Goal: Transaction & Acquisition: Book appointment/travel/reservation

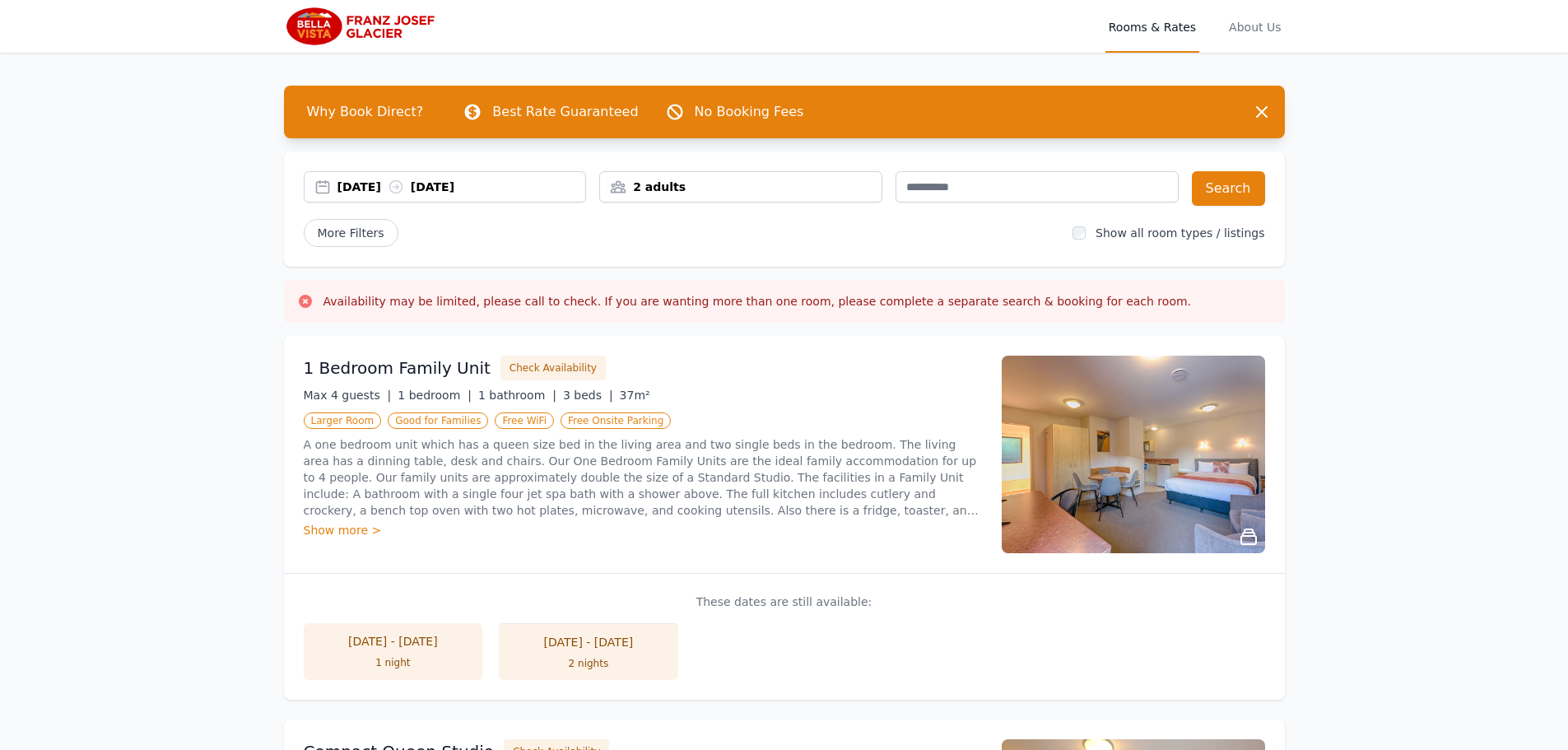
click at [377, 190] on div "[DATE] [DATE]" at bounding box center [461, 186] width 248 height 16
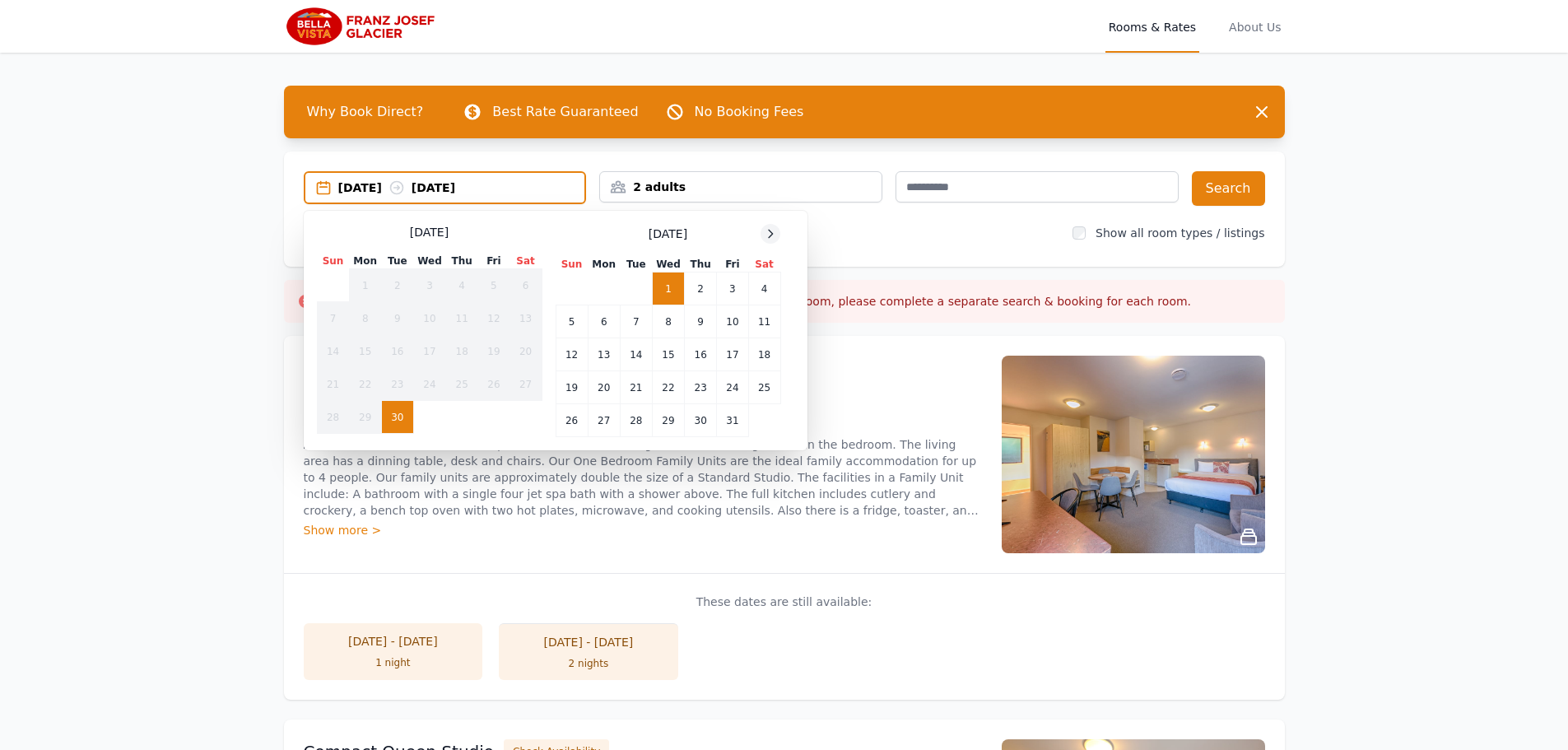
click at [771, 227] on icon at bounding box center [771, 234] width 13 height 13
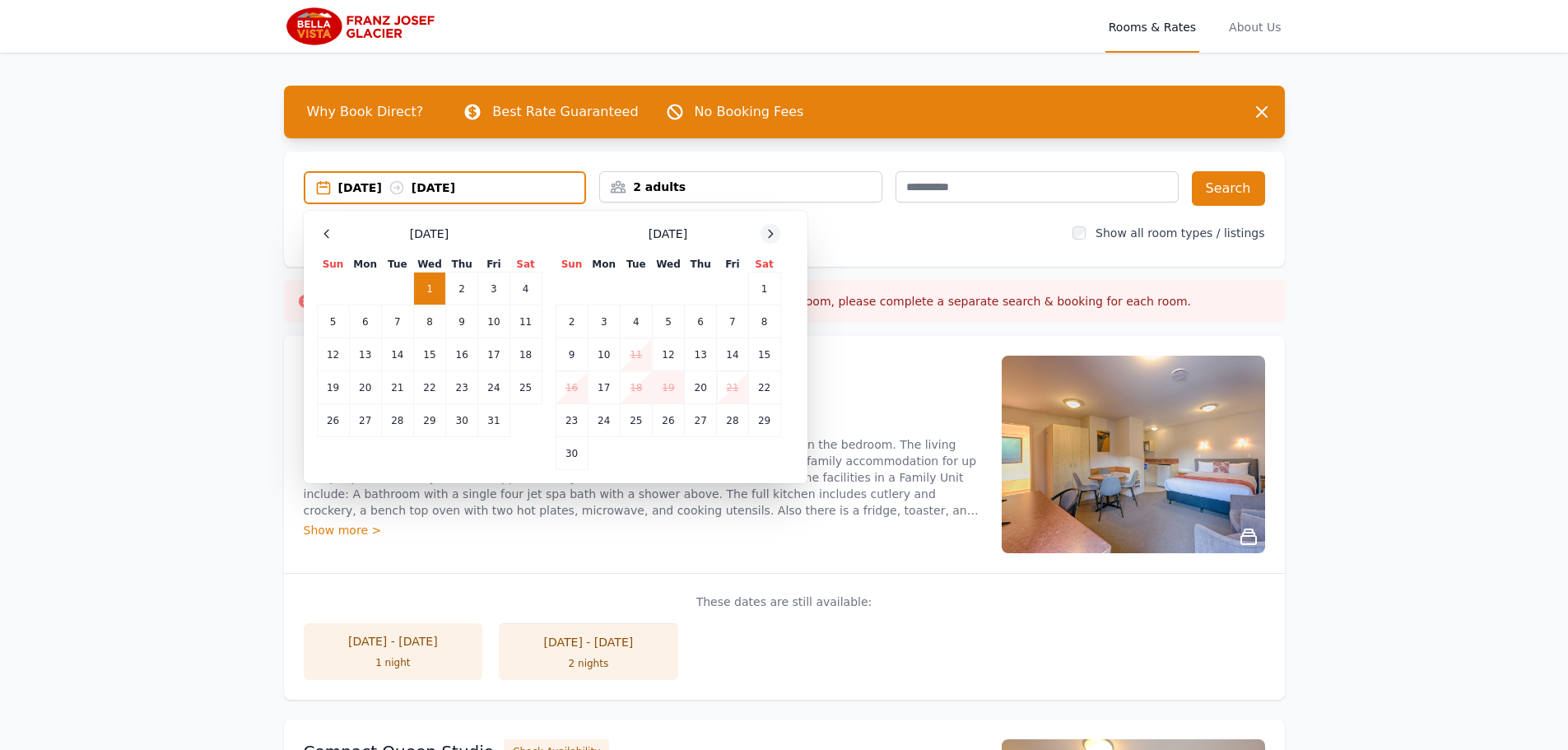
click at [763, 235] on div at bounding box center [771, 234] width 20 height 20
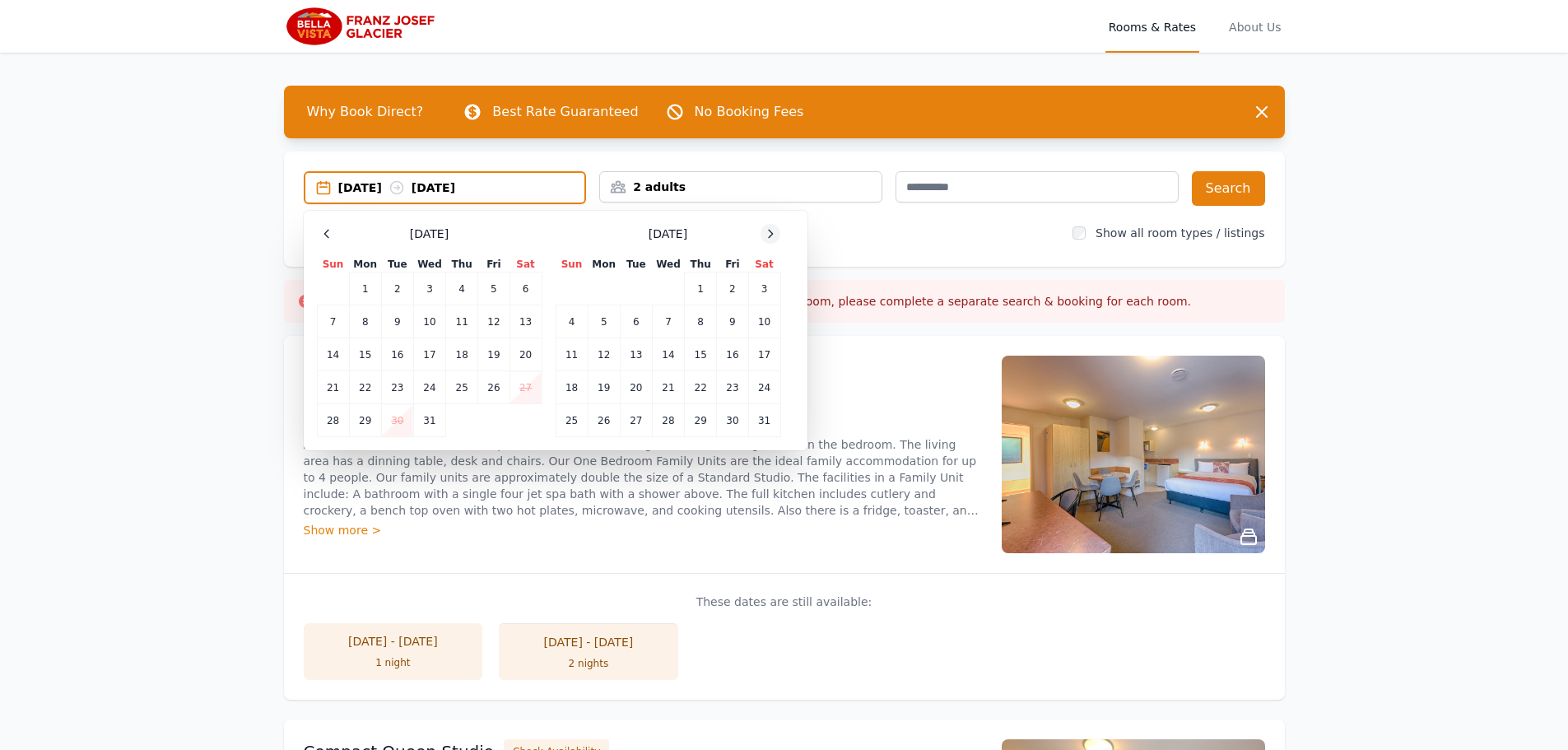
click at [763, 235] on div at bounding box center [771, 234] width 20 height 20
click at [379, 354] on td "16" at bounding box center [364, 354] width 32 height 33
click at [400, 357] on td "17" at bounding box center [397, 354] width 32 height 33
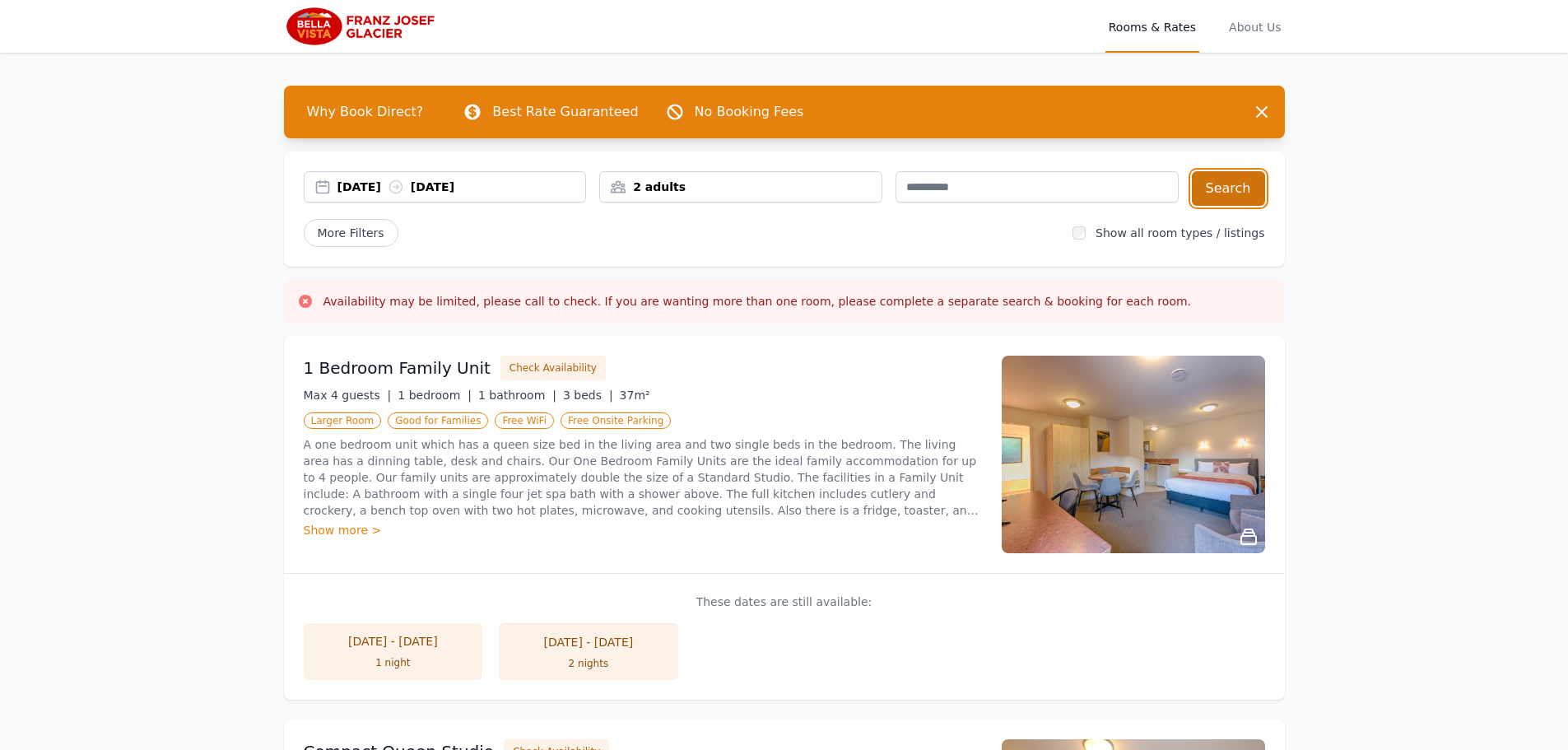
click at [1233, 184] on button "Search" at bounding box center [1229, 189] width 73 height 35
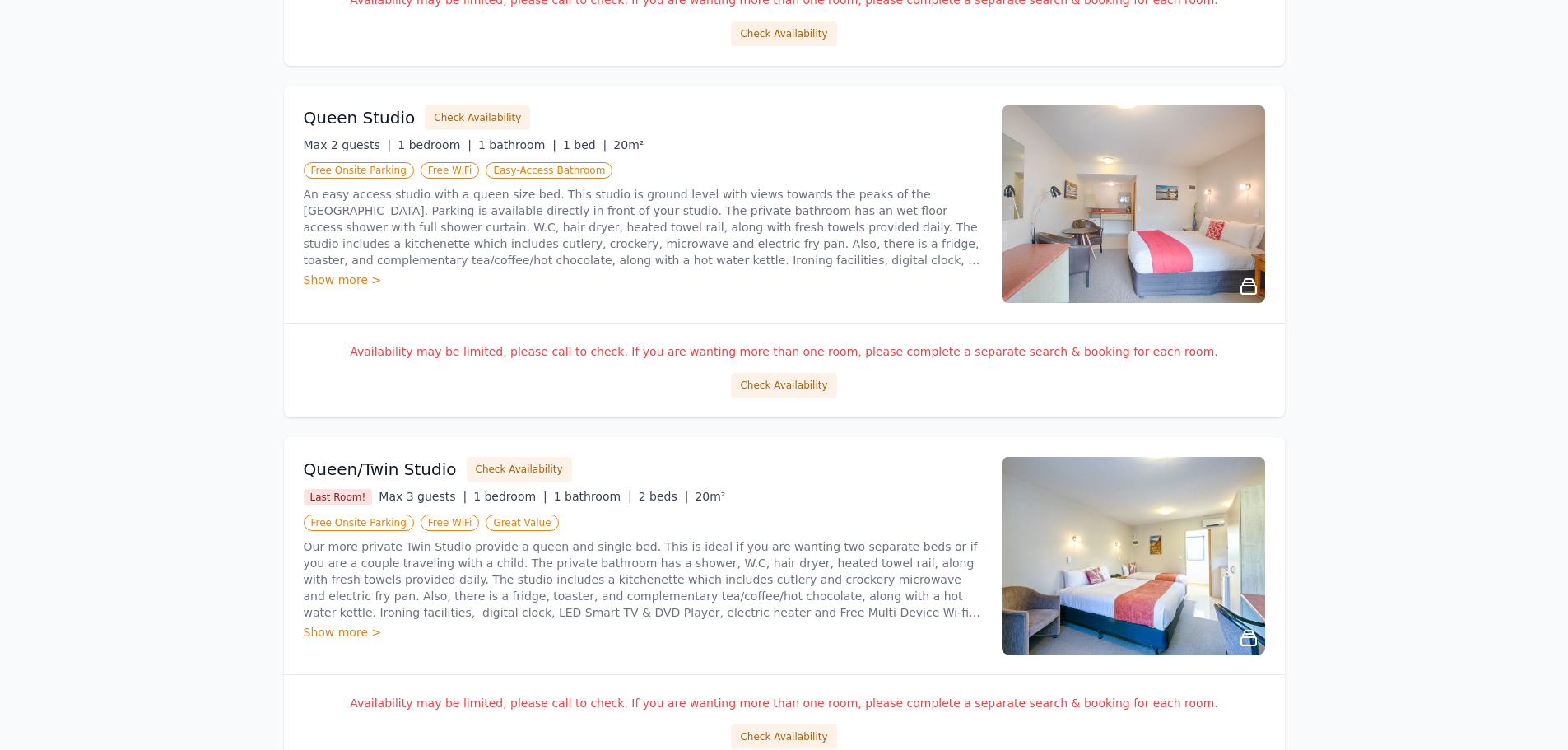
scroll to position [1366, 0]
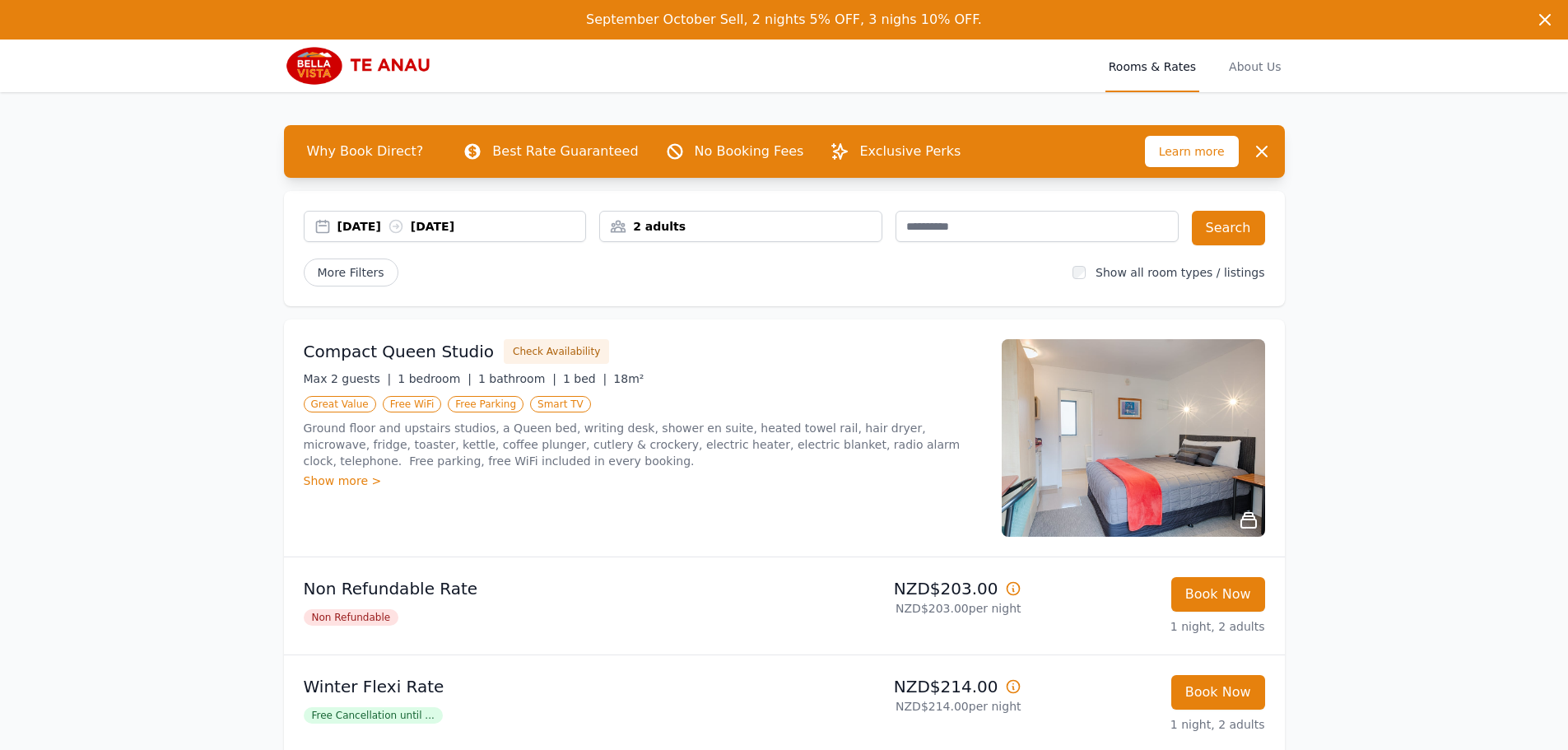
click at [377, 227] on div "[DATE] [DATE]" at bounding box center [461, 226] width 248 height 16
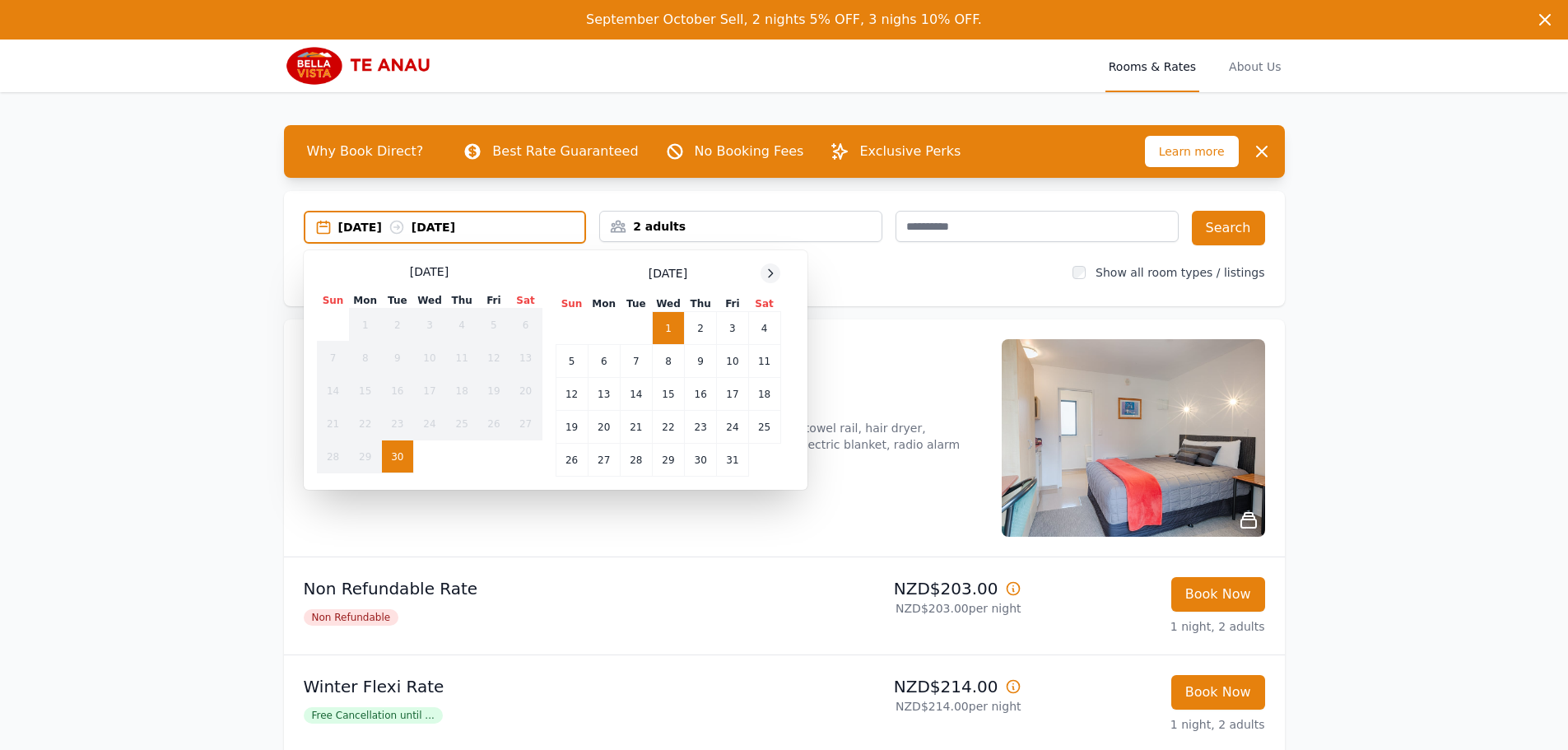
click at [774, 270] on icon at bounding box center [771, 273] width 13 height 13
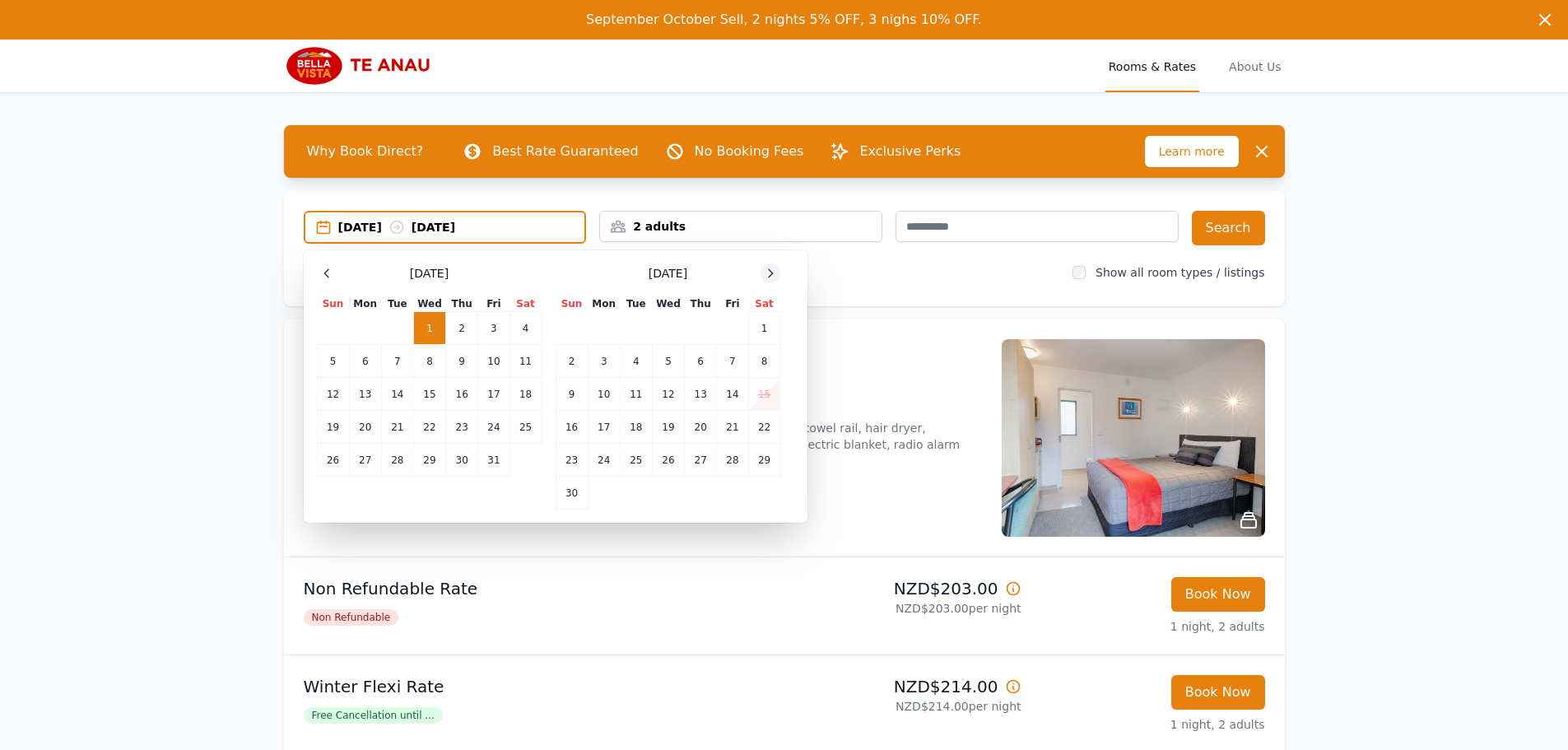
click at [774, 270] on icon at bounding box center [771, 273] width 13 height 13
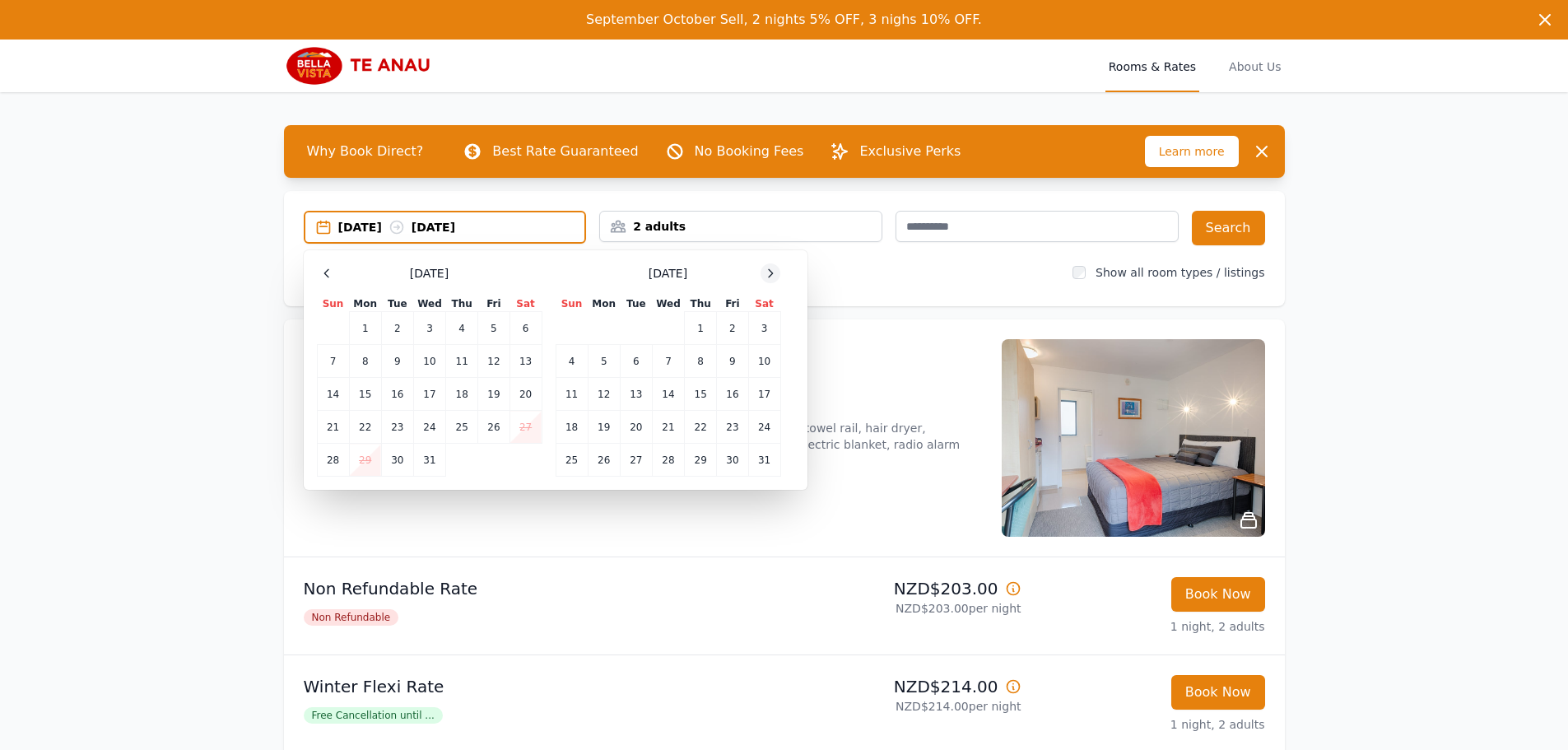
click at [774, 270] on icon at bounding box center [771, 273] width 13 height 13
click at [723, 394] on td "20" at bounding box center [733, 394] width 31 height 33
click at [593, 421] on td "23" at bounding box center [603, 427] width 32 height 33
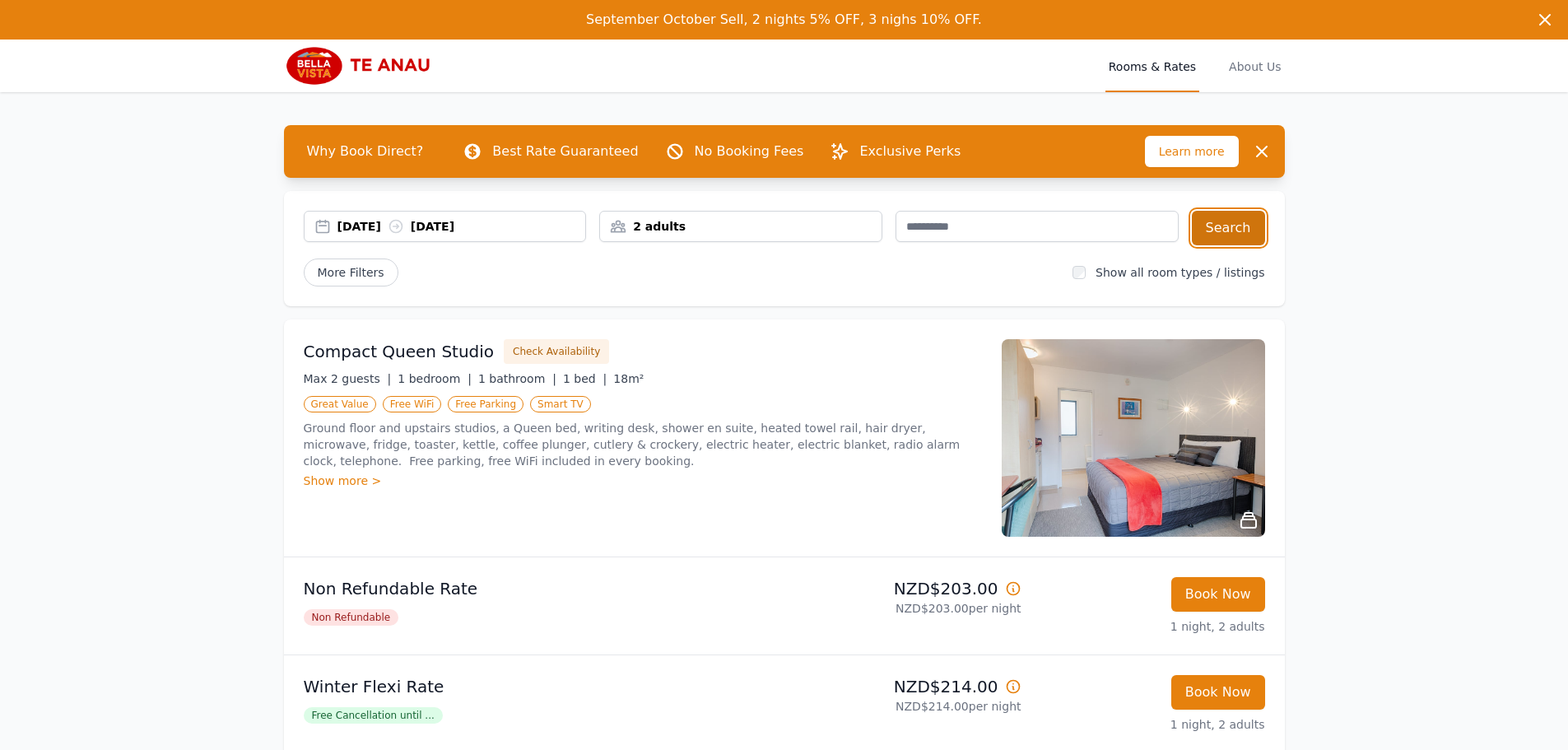
click at [1252, 222] on button "Search" at bounding box center [1229, 228] width 73 height 35
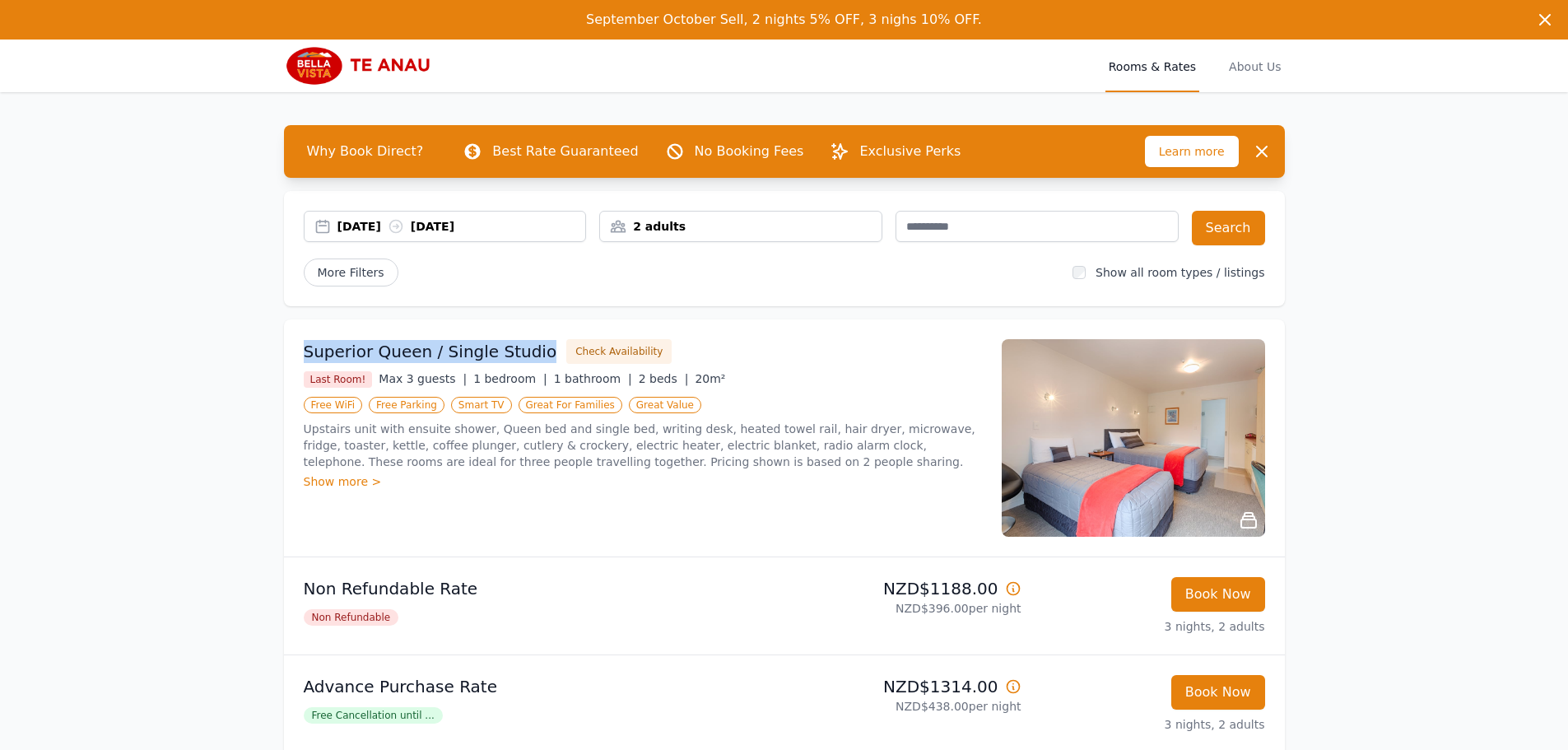
drag, startPoint x: 298, startPoint y: 349, endPoint x: 536, endPoint y: 349, distance: 238.0
click at [536, 349] on div "Superior Queen / Single Studio Check Availability Last Room! Max 3 guests | 1 b…" at bounding box center [784, 438] width 1001 height 237
copy h3 "Superior Queen / Single Studio"
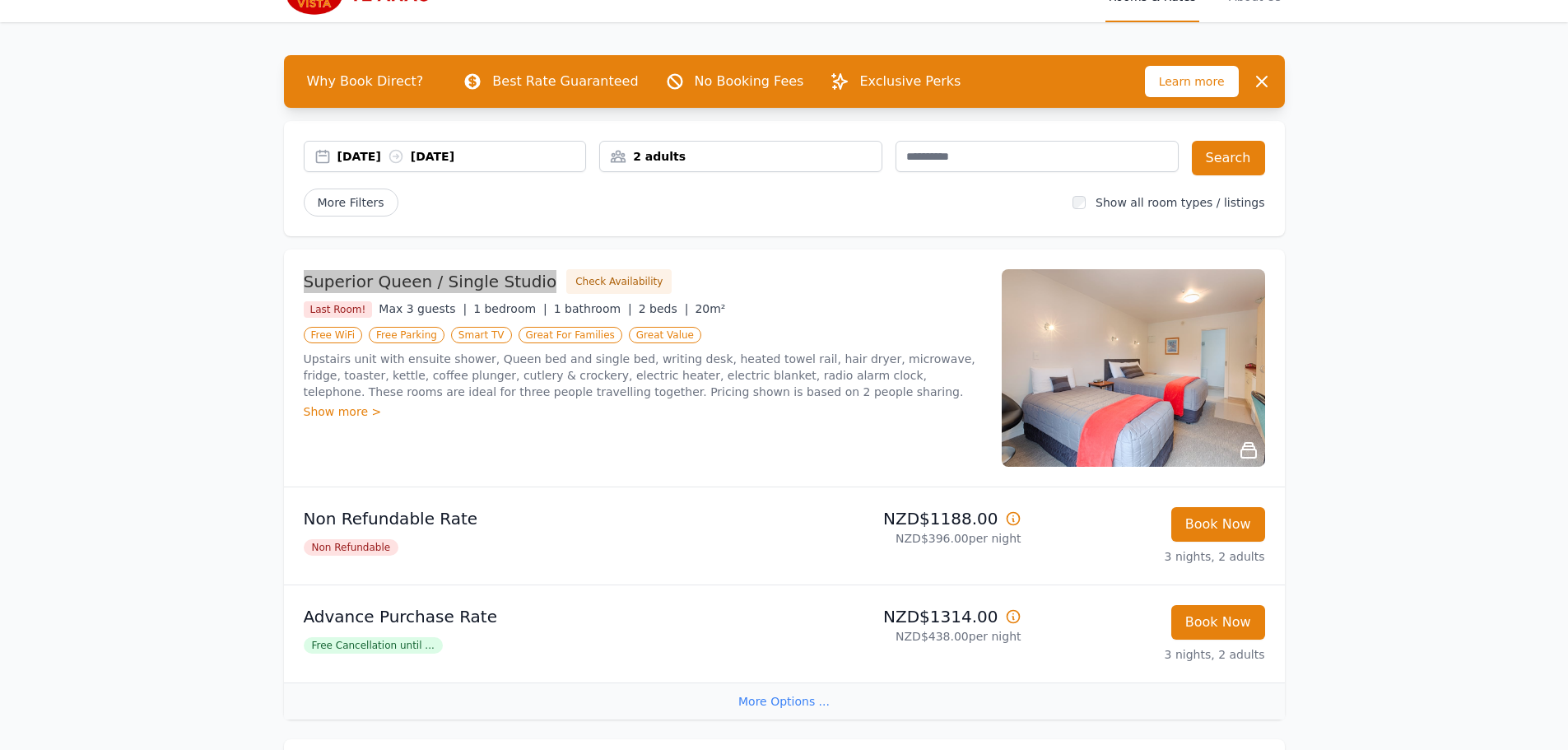
scroll to position [165, 0]
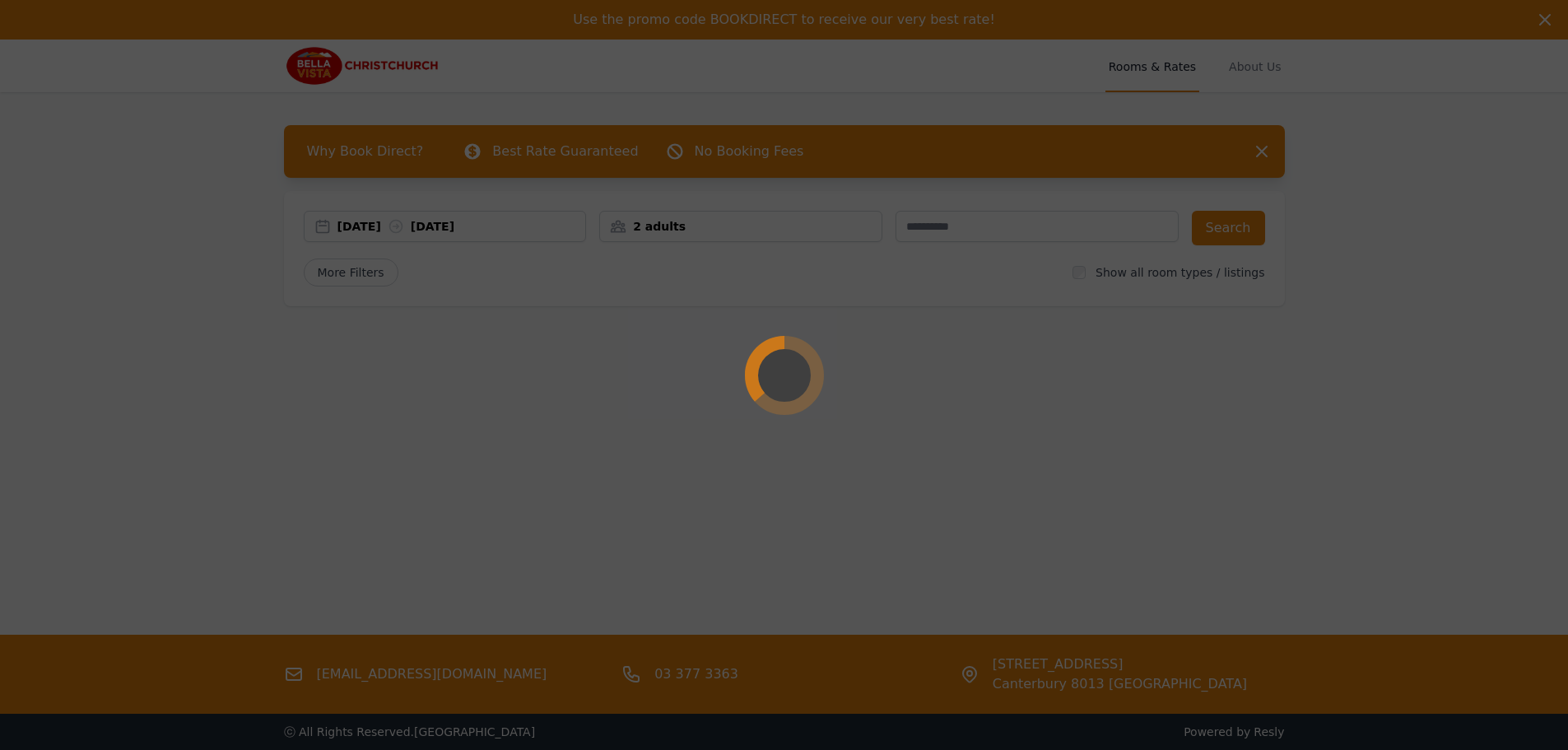
click at [366, 226] on div at bounding box center [784, 375] width 1568 height 750
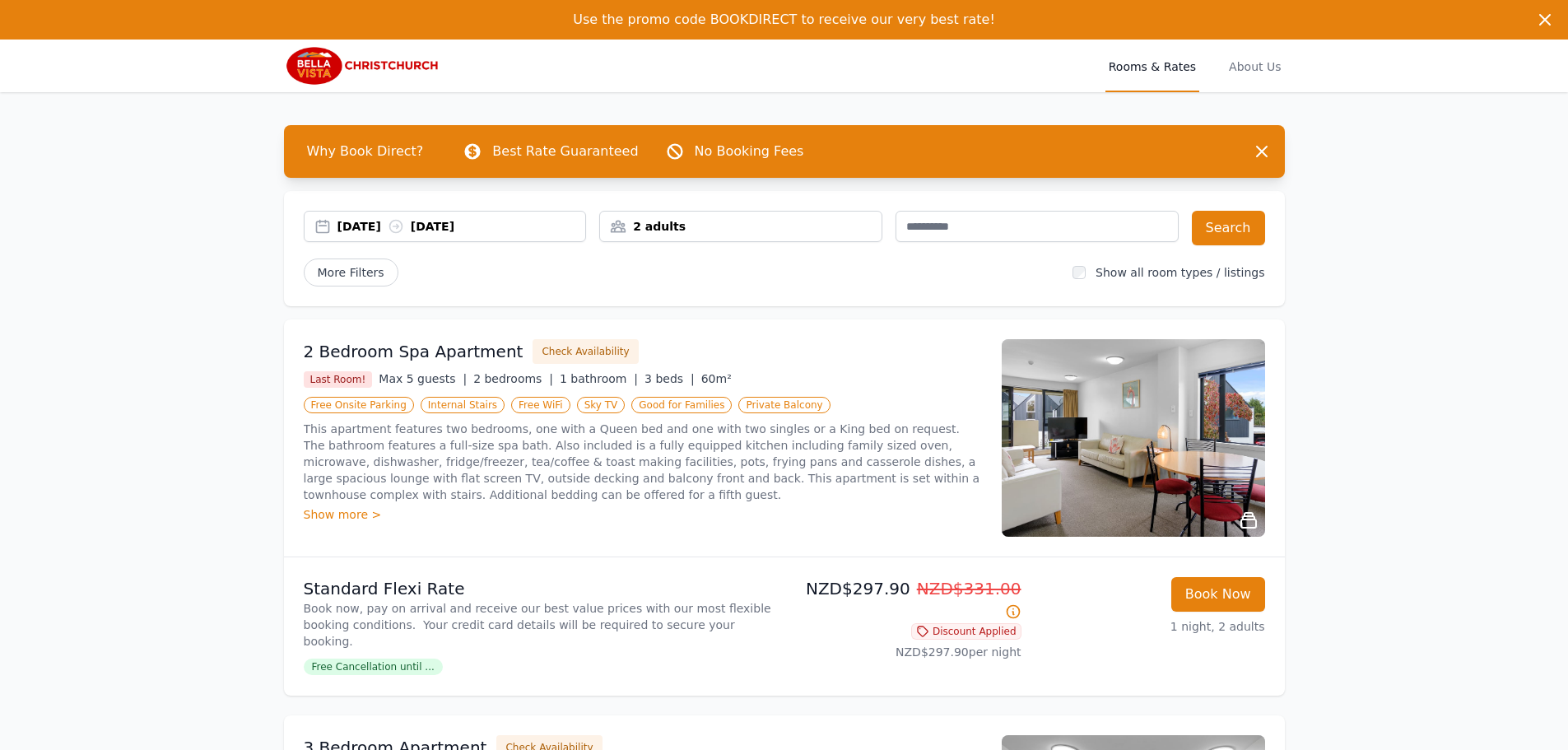
click at [366, 219] on div "[DATE] [DATE]" at bounding box center [461, 226] width 248 height 16
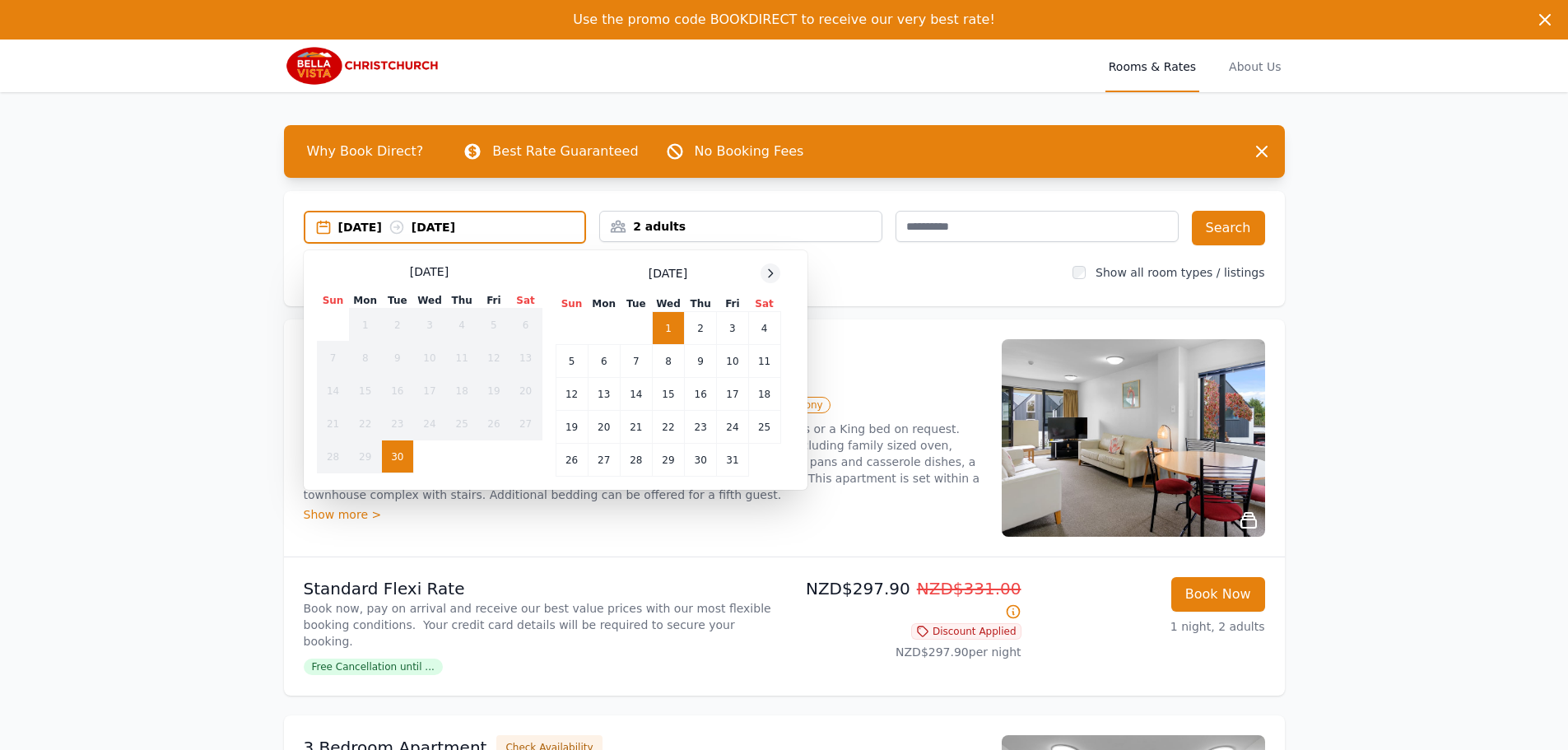
click at [765, 274] on icon at bounding box center [771, 273] width 13 height 13
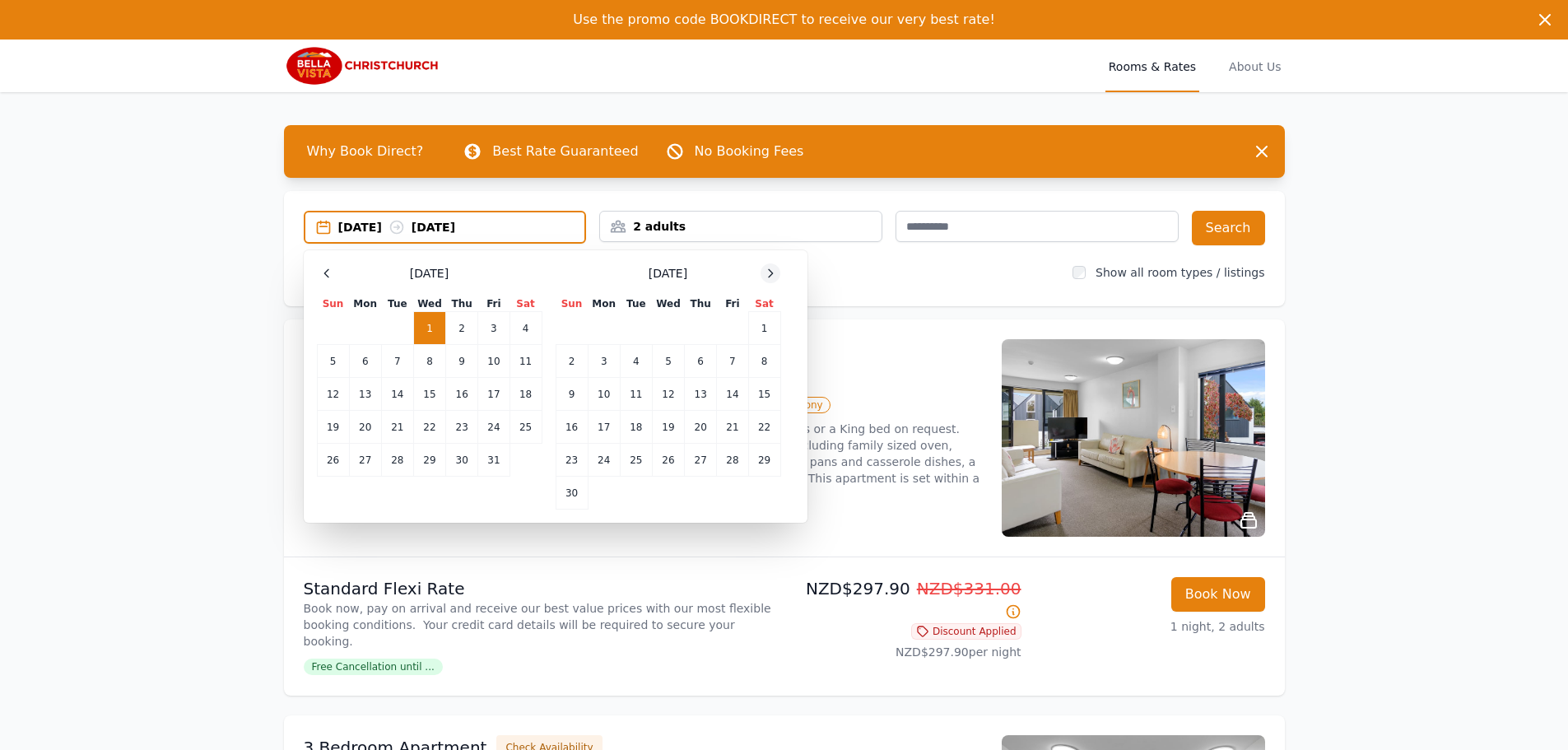
click at [765, 274] on icon at bounding box center [771, 273] width 13 height 13
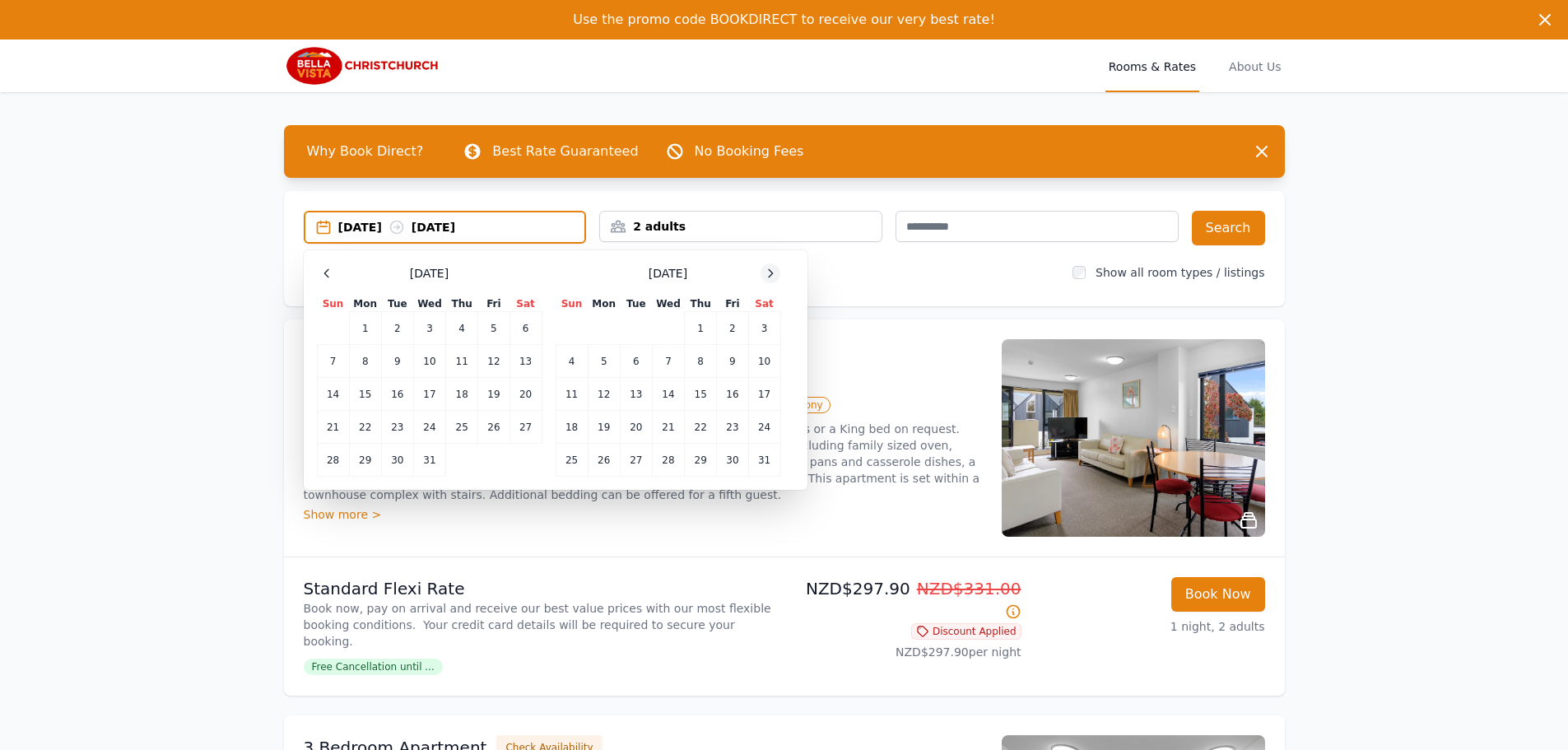
click at [765, 274] on icon at bounding box center [771, 273] width 13 height 13
click at [642, 431] on td "24" at bounding box center [636, 427] width 32 height 33
click at [662, 433] on td "25" at bounding box center [667, 427] width 32 height 33
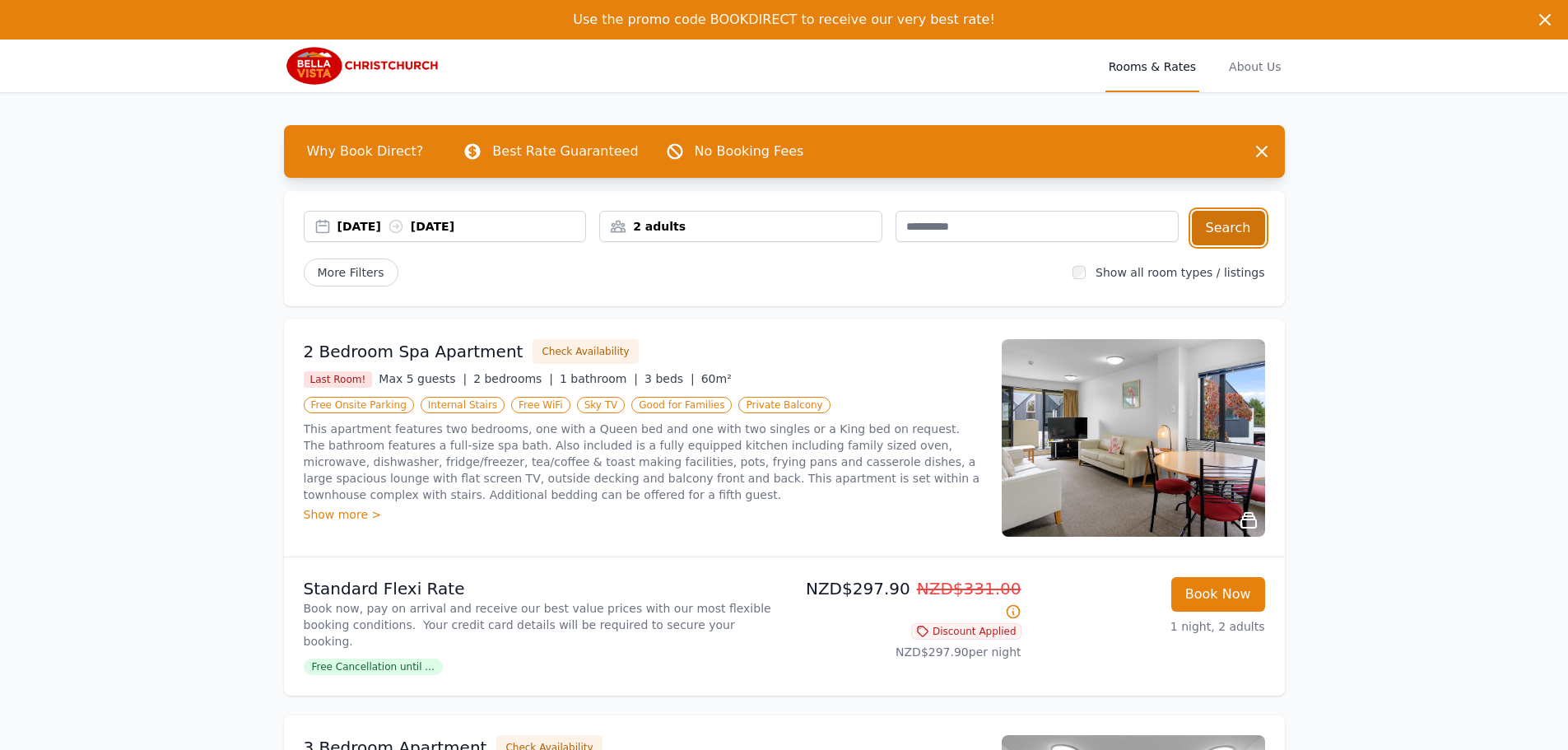
click at [1233, 234] on button "Search" at bounding box center [1229, 228] width 73 height 35
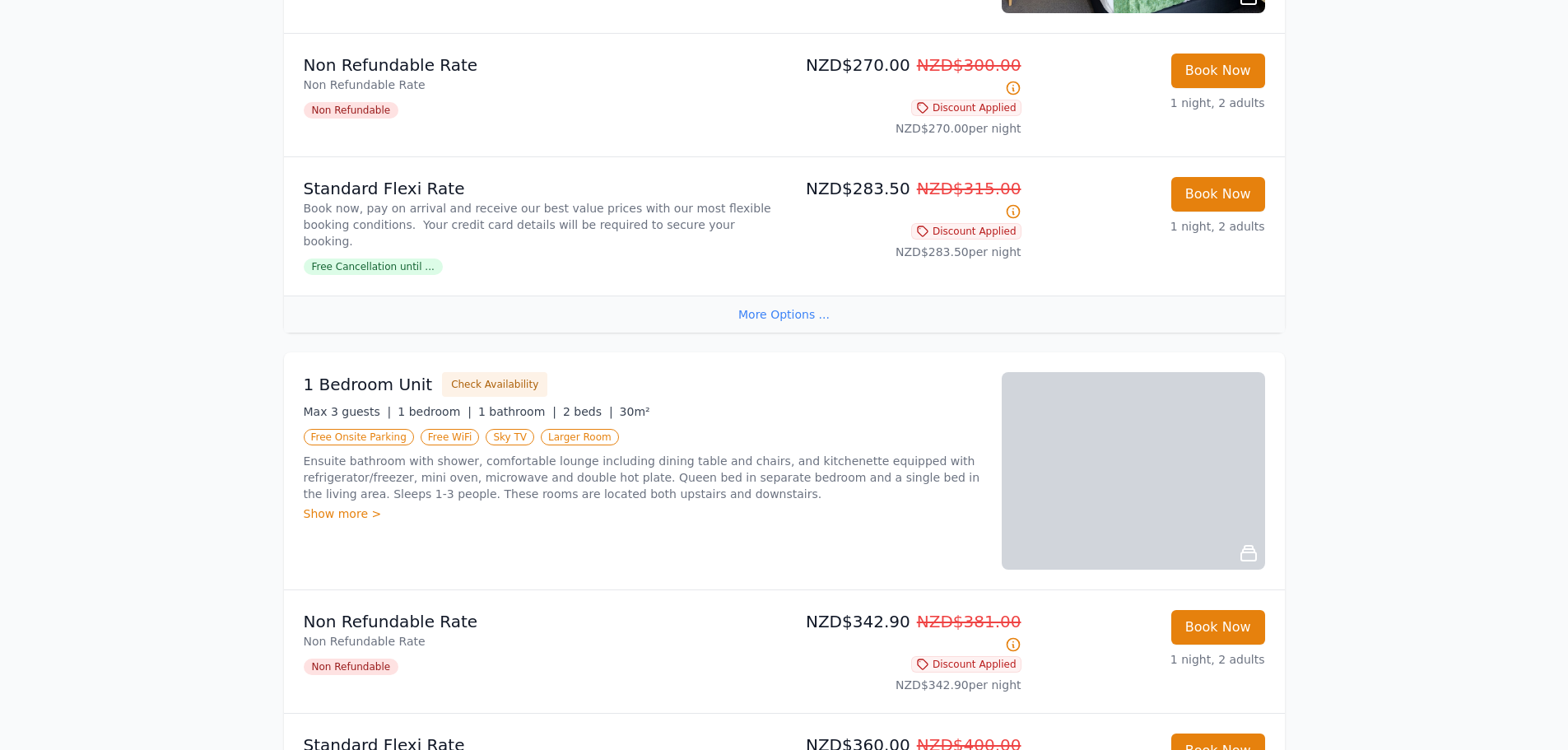
scroll to position [1070, 0]
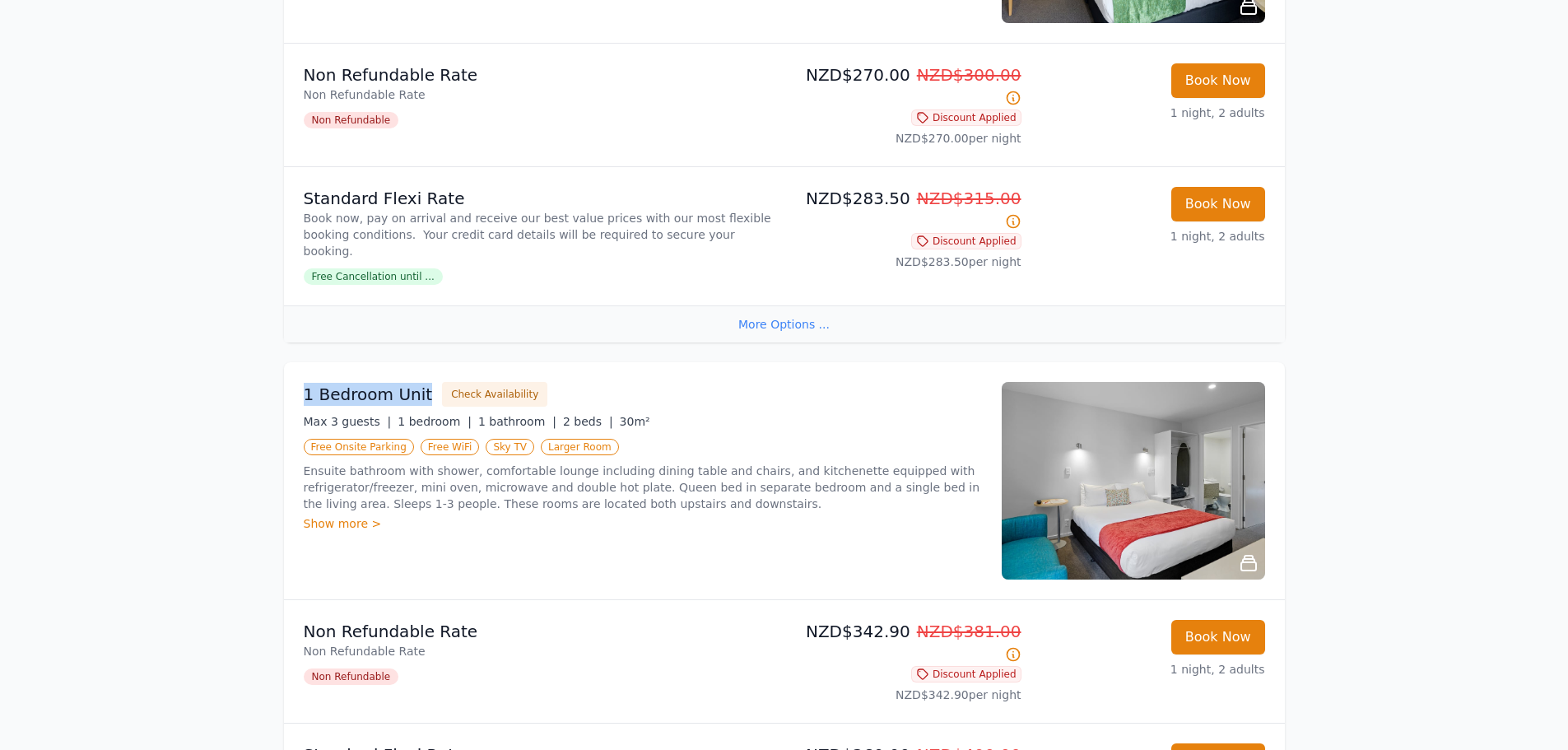
drag, startPoint x: 297, startPoint y: 323, endPoint x: 418, endPoint y: 333, distance: 121.4
click at [418, 362] on div "1 Bedroom Unit Check Availability Max 3 guests | 1 bedroom | 1 bathroom | 2 bed…" at bounding box center [784, 480] width 1001 height 237
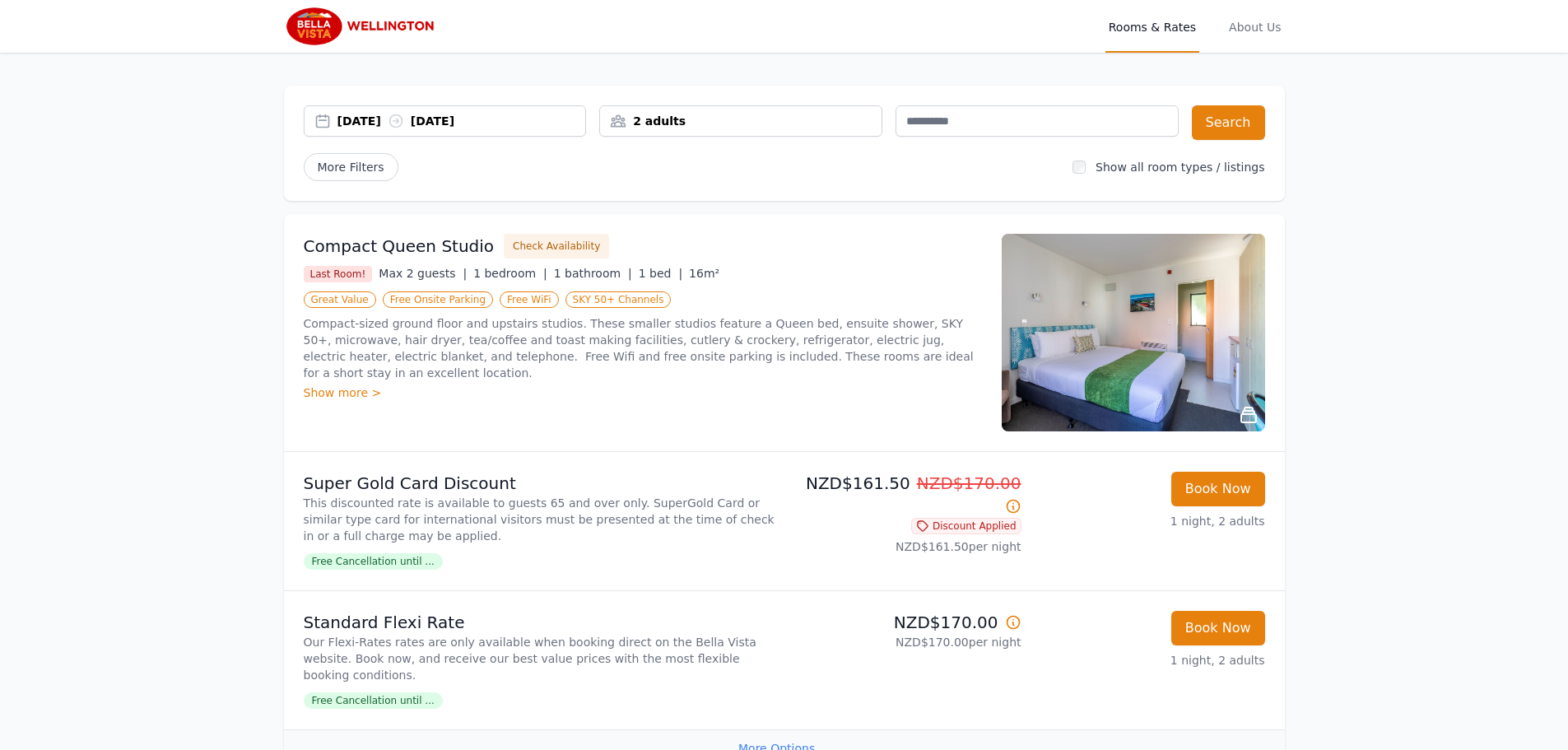
click at [366, 127] on div "[DATE] [DATE]" at bounding box center [461, 120] width 248 height 16
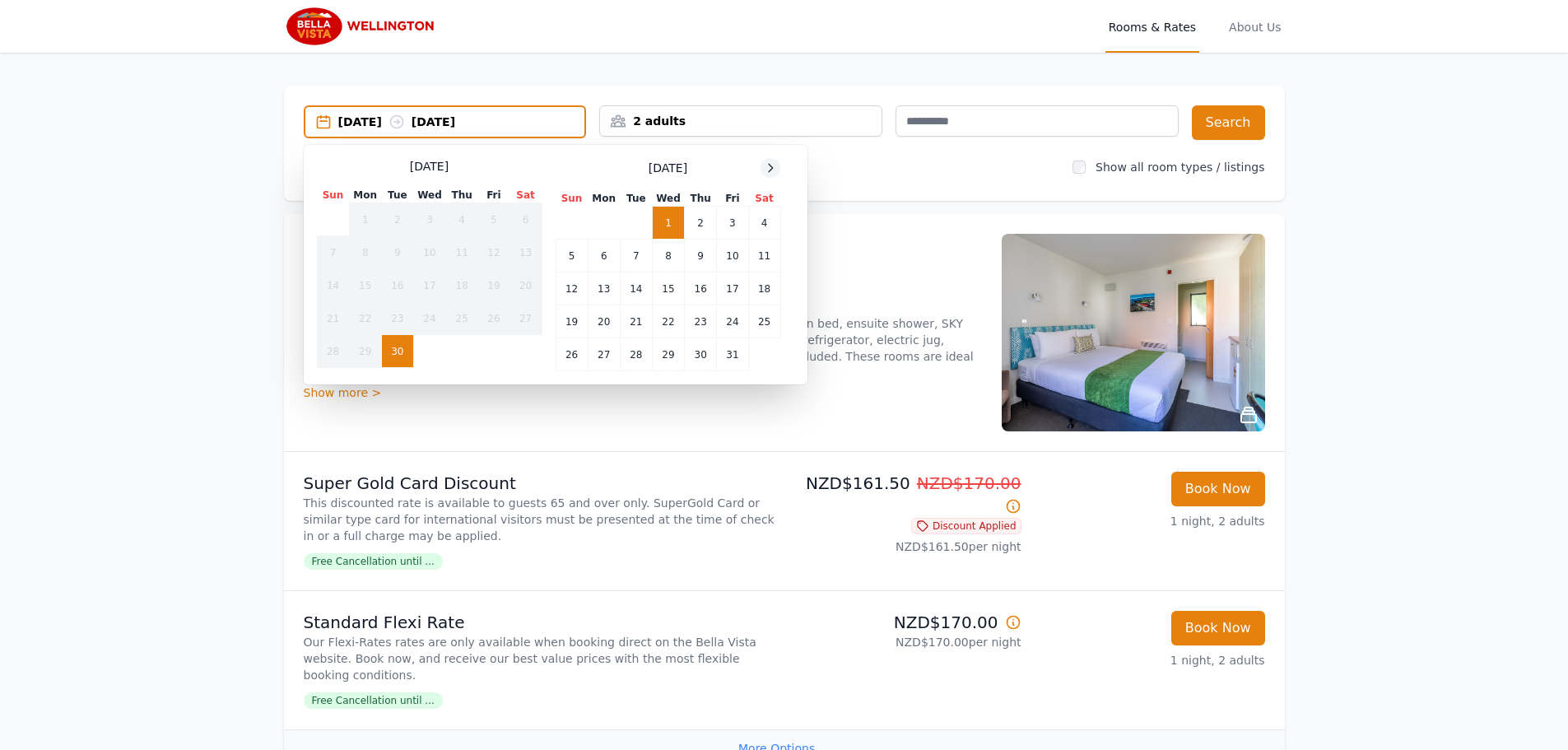
click at [769, 166] on icon at bounding box center [771, 168] width 13 height 13
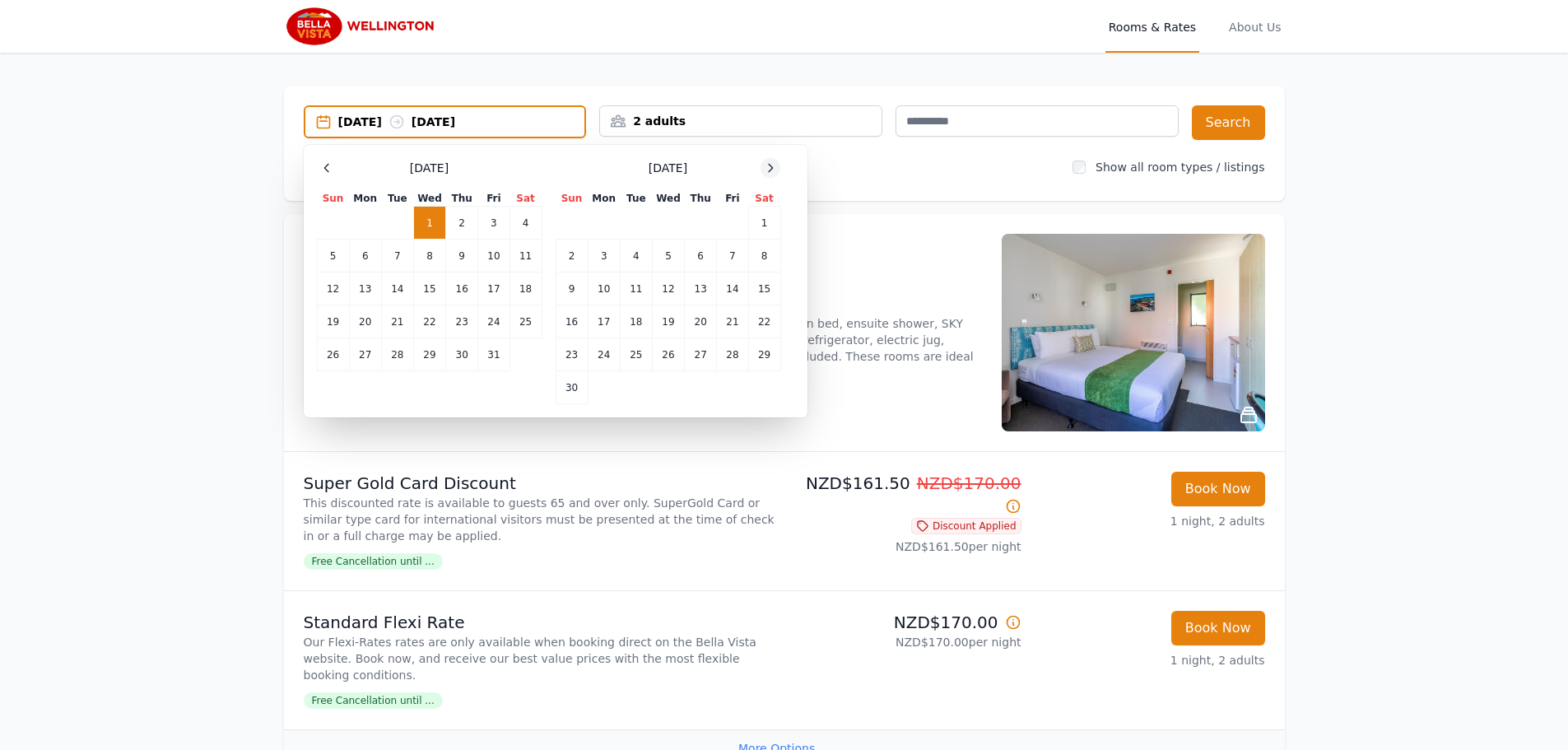
click at [769, 166] on icon at bounding box center [771, 168] width 13 height 13
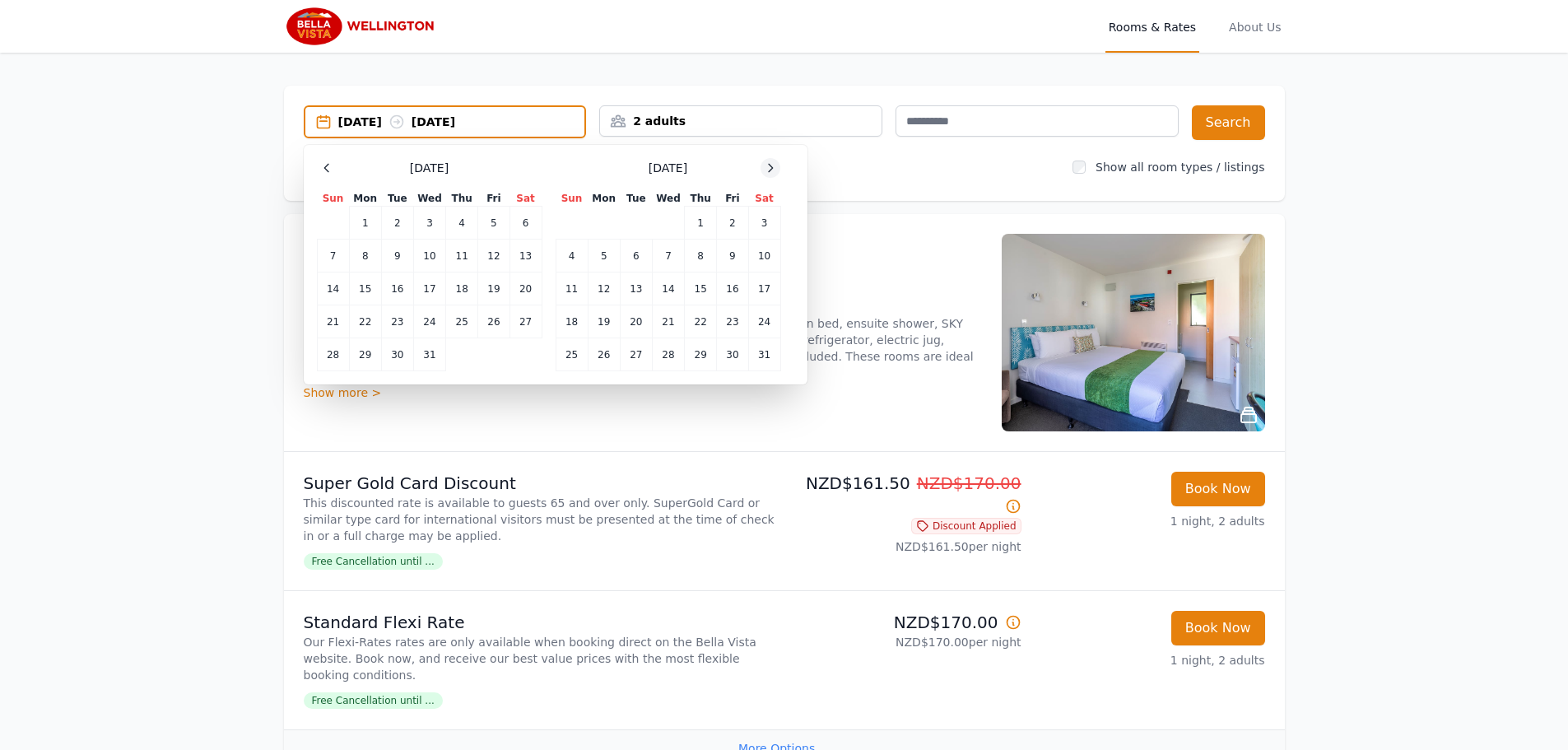
click at [769, 166] on icon at bounding box center [771, 168] width 13 height 13
click at [670, 321] on td "25" at bounding box center [667, 322] width 32 height 33
click at [700, 323] on td "26" at bounding box center [700, 322] width 32 height 33
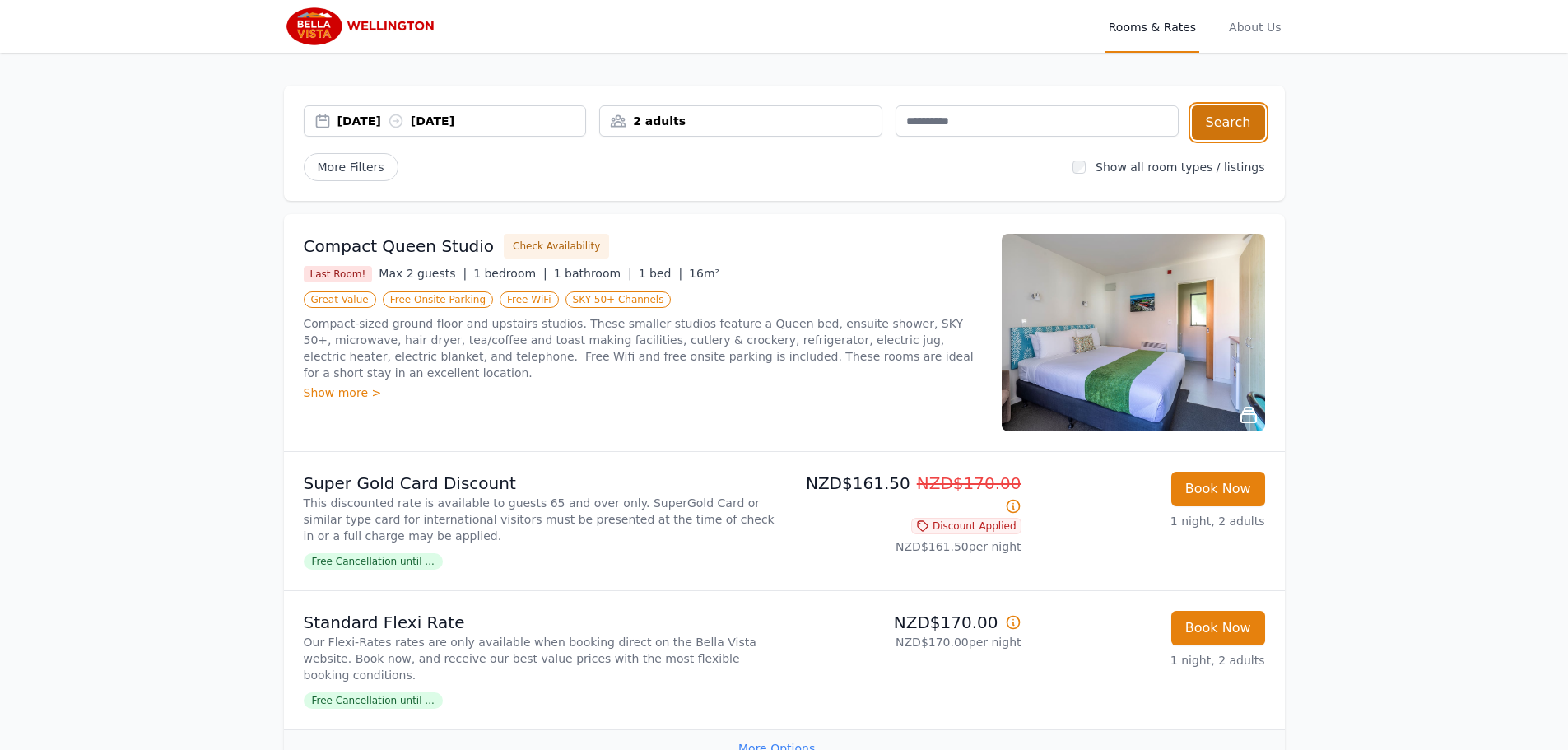
click at [1221, 120] on button "Search" at bounding box center [1229, 122] width 73 height 35
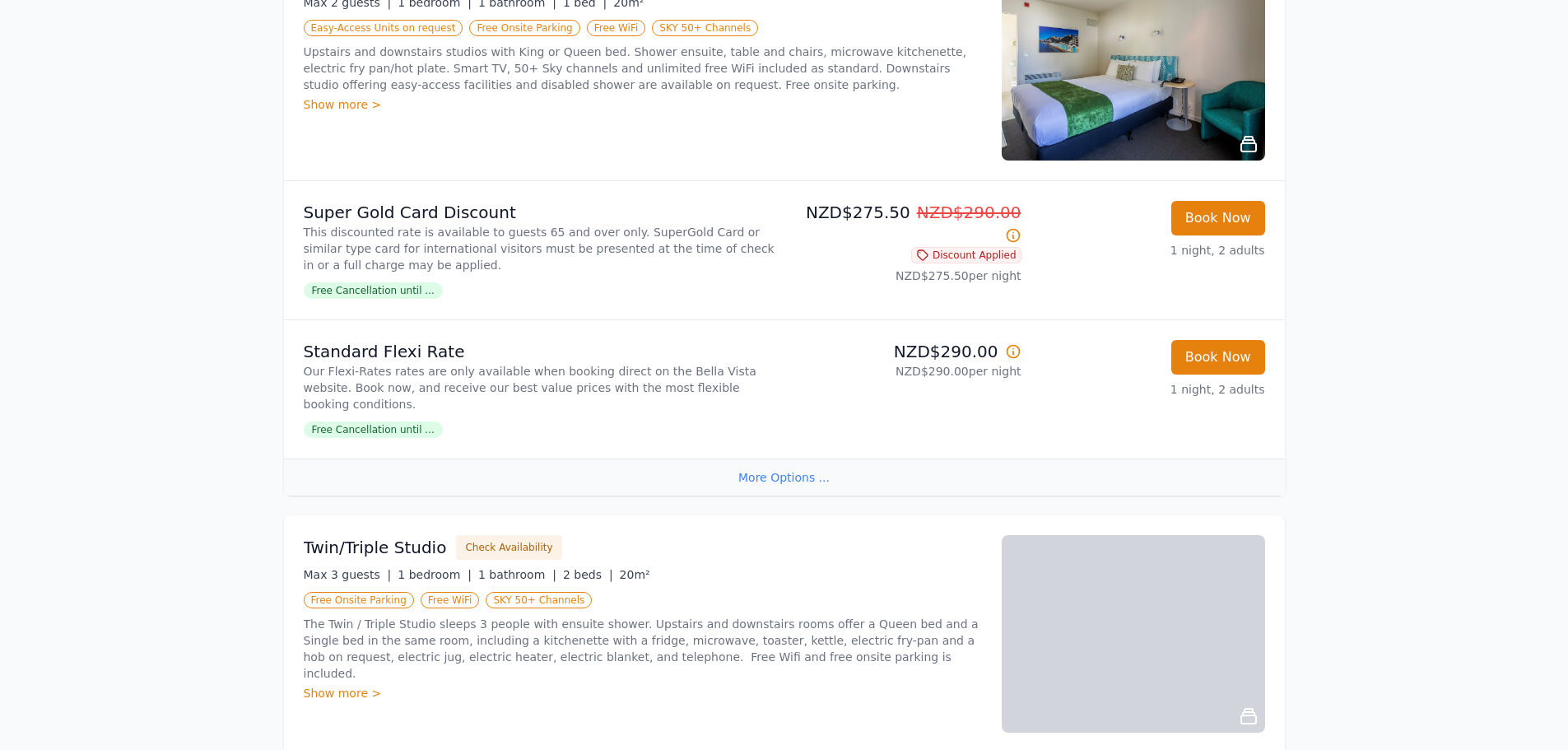
scroll to position [1152, 0]
